Goal: Task Accomplishment & Management: Use online tool/utility

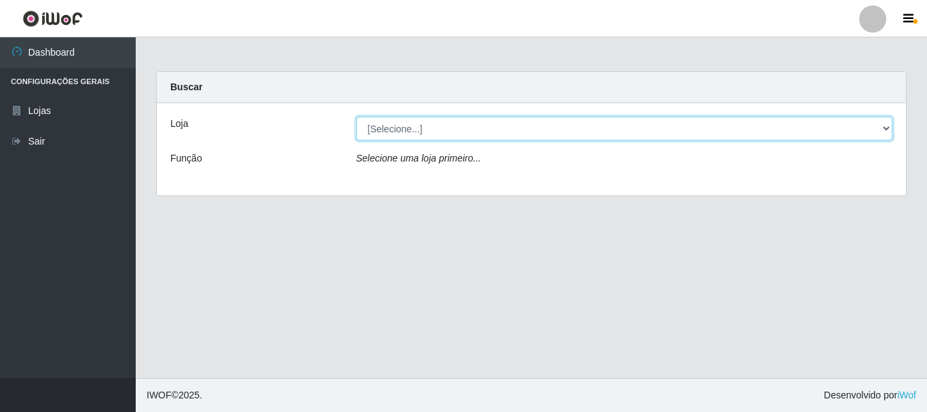
click at [383, 130] on select "[Selecione...] [GEOGRAPHIC_DATA] [GEOGRAPHIC_DATA]" at bounding box center [624, 129] width 537 height 24
select select "64"
click at [356, 117] on select "[Selecione...] [GEOGRAPHIC_DATA] [GEOGRAPHIC_DATA]" at bounding box center [624, 129] width 537 height 24
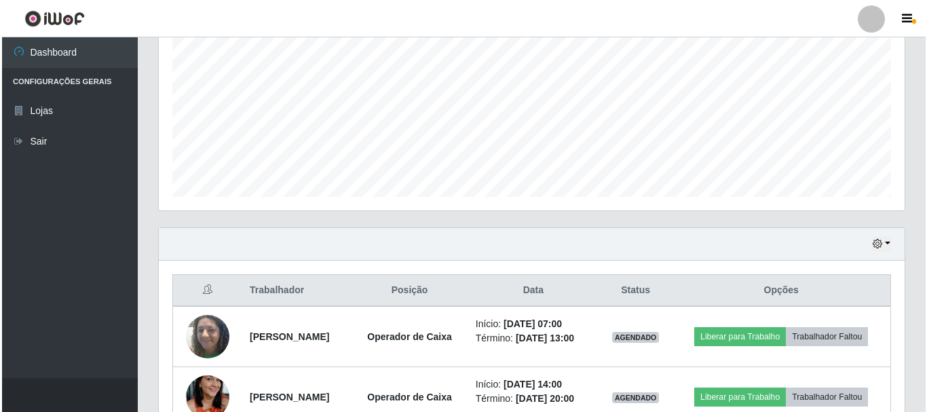
scroll to position [407, 0]
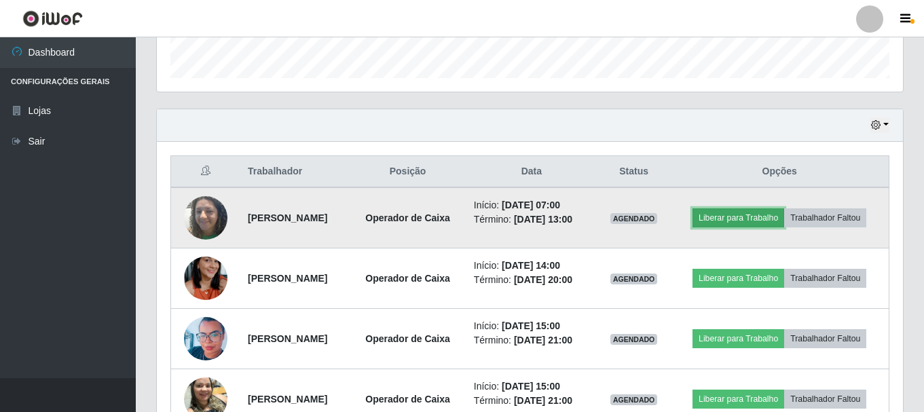
click at [773, 223] on button "Liberar para Trabalho" at bounding box center [739, 217] width 92 height 19
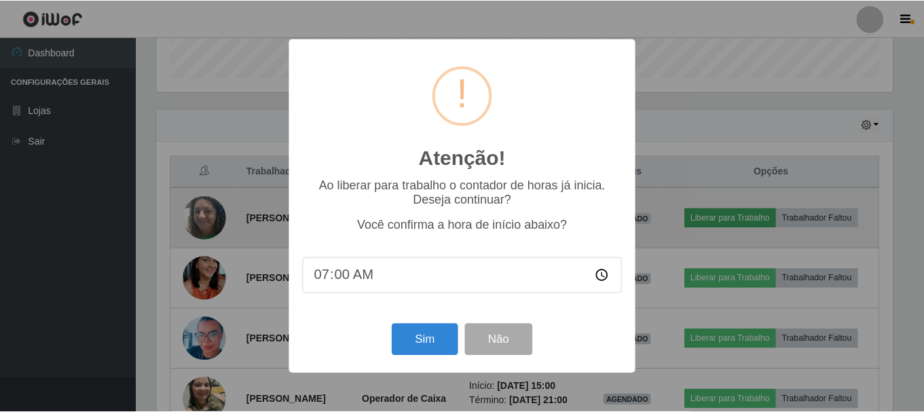
scroll to position [282, 739]
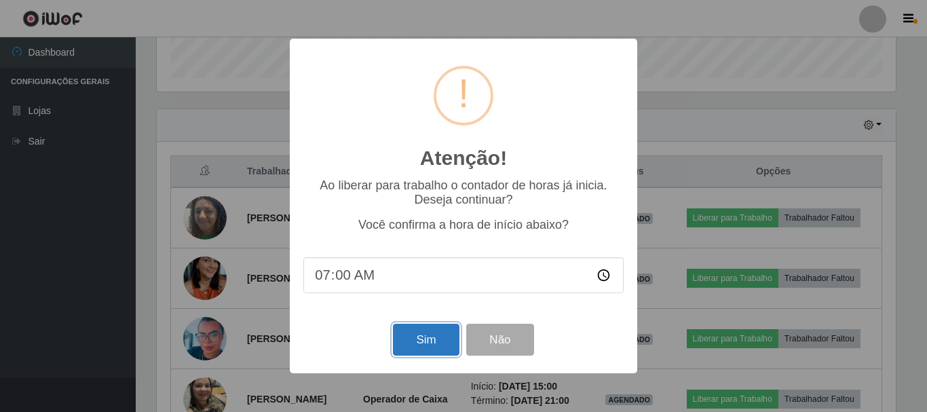
click at [426, 334] on button "Sim" at bounding box center [426, 340] width 66 height 32
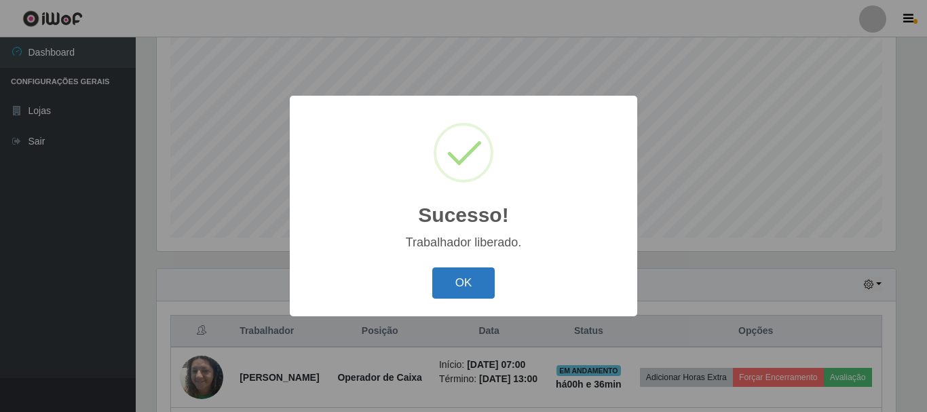
click at [454, 285] on button "OK" at bounding box center [463, 284] width 63 height 32
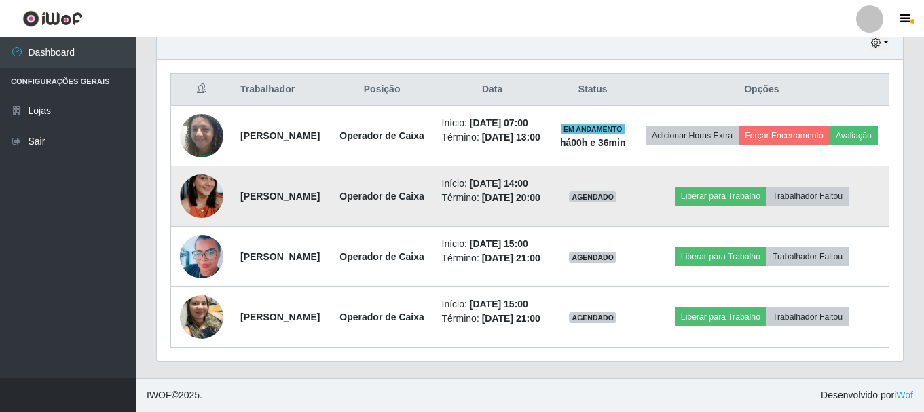
scroll to position [316, 0]
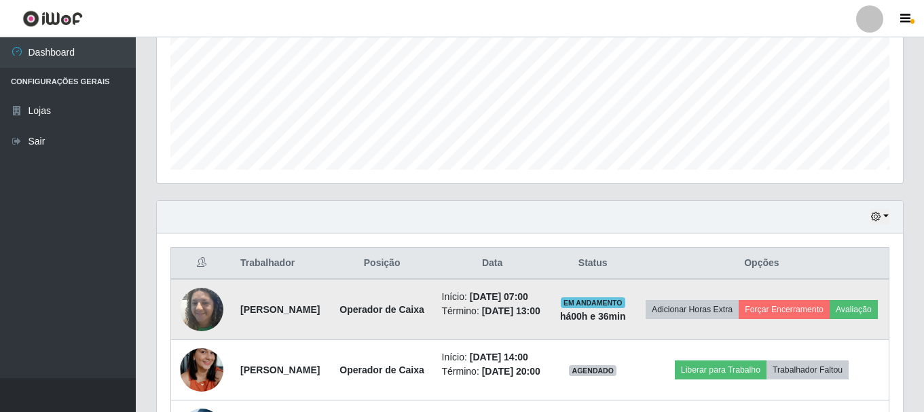
drag, startPoint x: 236, startPoint y: 321, endPoint x: 352, endPoint y: 334, distance: 116.8
click at [331, 334] on td "[PERSON_NAME]" at bounding box center [281, 309] width 98 height 61
copy strong "[PERSON_NAME]"
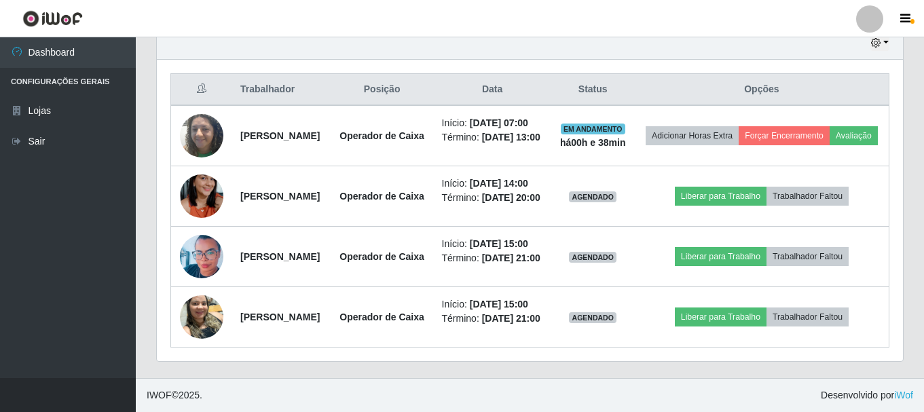
scroll to position [519, 0]
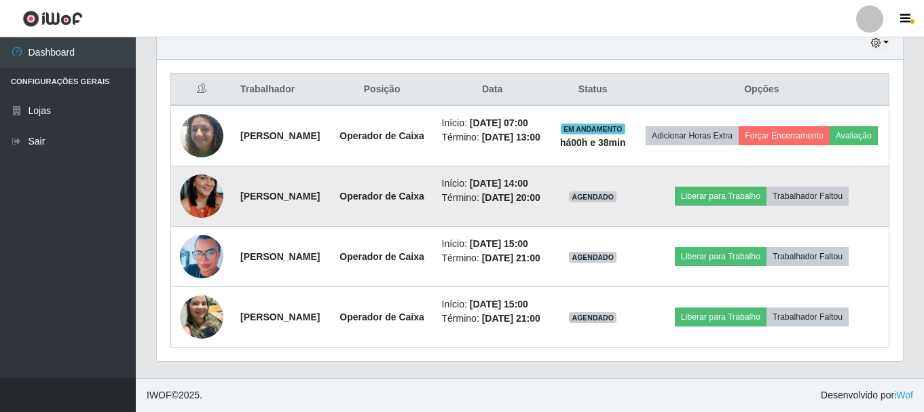
drag, startPoint x: 238, startPoint y: 196, endPoint x: 352, endPoint y: 218, distance: 116.8
click at [331, 218] on td "[PERSON_NAME]" at bounding box center [281, 196] width 98 height 60
copy strong "[PERSON_NAME]"
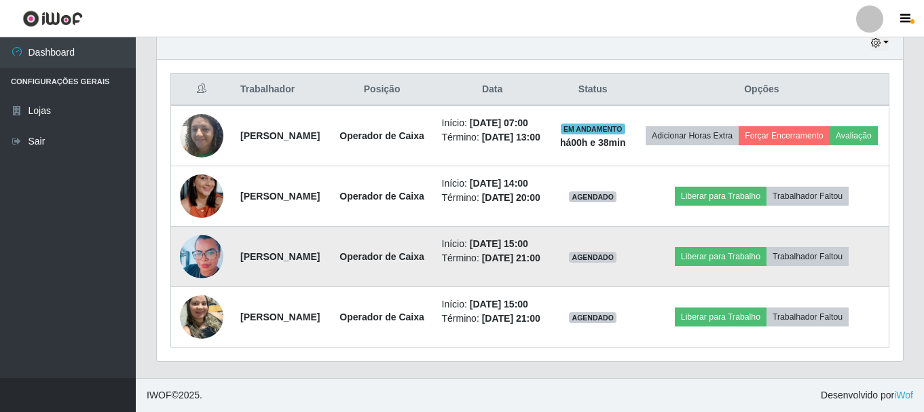
drag, startPoint x: 238, startPoint y: 283, endPoint x: 375, endPoint y: 300, distance: 138.9
click at [331, 287] on td "[PERSON_NAME]" at bounding box center [281, 257] width 98 height 60
copy strong "[PERSON_NAME]"
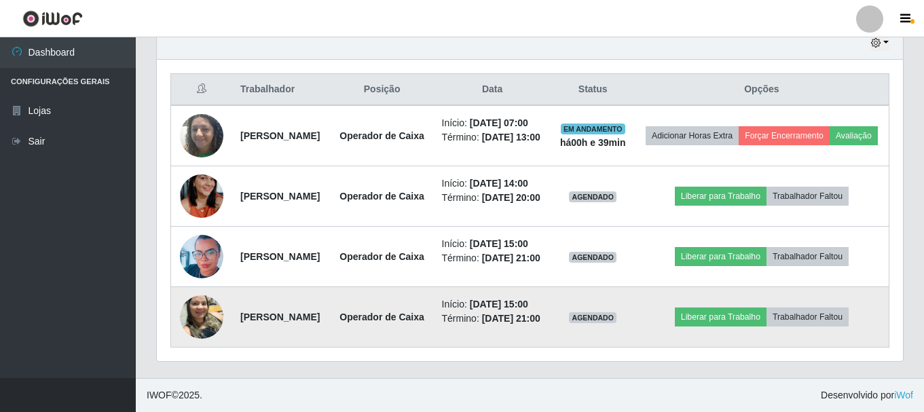
drag, startPoint x: 238, startPoint y: 373, endPoint x: 358, endPoint y: 383, distance: 119.9
click at [331, 348] on td "[PERSON_NAME]" at bounding box center [281, 317] width 98 height 60
copy strong "[PERSON_NAME]"
